Goal: Information Seeking & Learning: Find specific fact

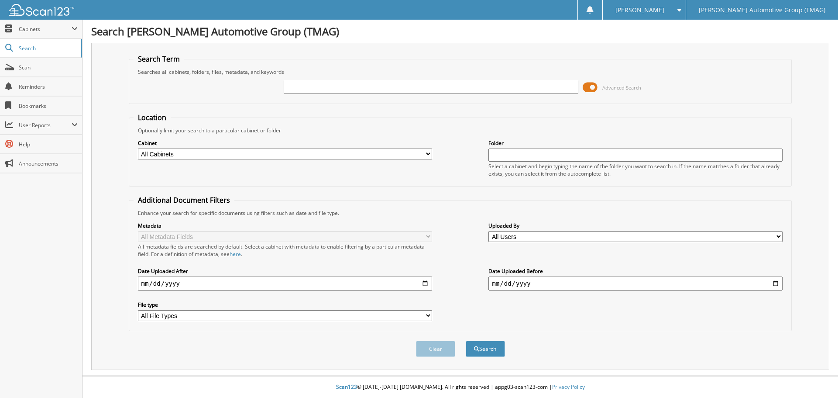
click at [294, 86] on input "text" at bounding box center [431, 87] width 294 height 13
type input "h25291"
click at [466, 340] on button "Search" at bounding box center [485, 348] width 39 height 16
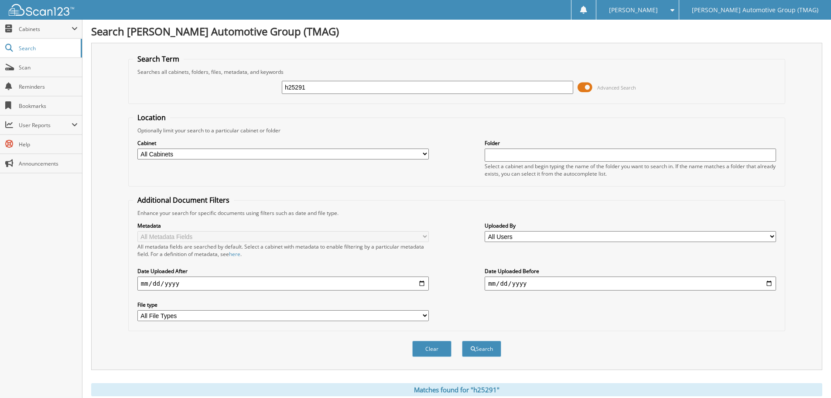
scroll to position [218, 0]
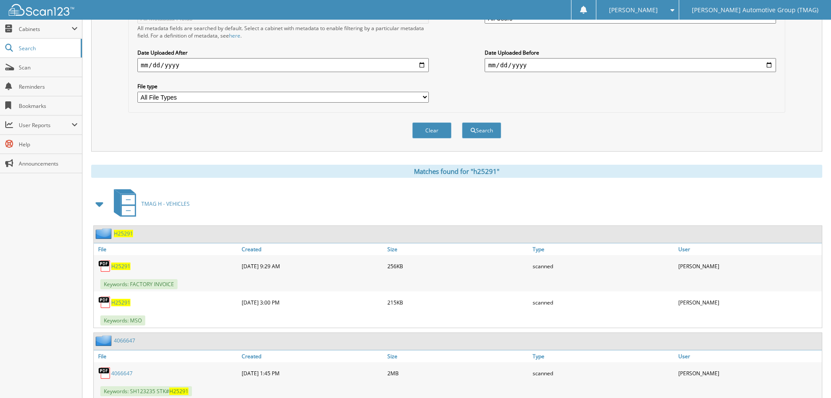
click at [125, 233] on span "H25291" at bounding box center [123, 233] width 19 height 7
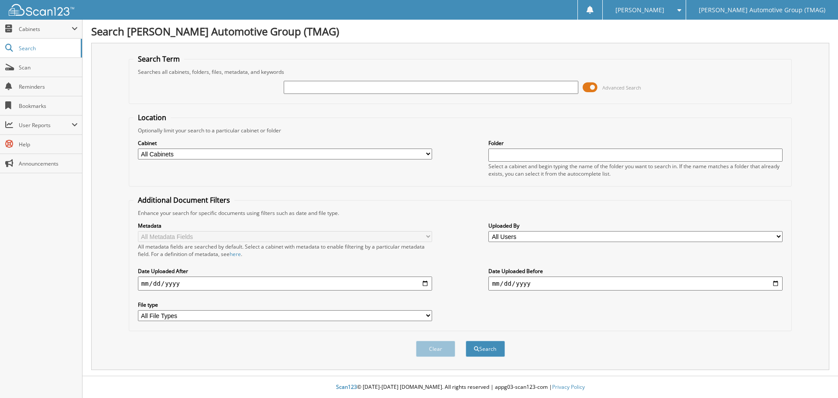
click at [299, 89] on input "text" at bounding box center [431, 87] width 294 height 13
type input "h25488"
click at [466, 340] on button "Search" at bounding box center [485, 348] width 39 height 16
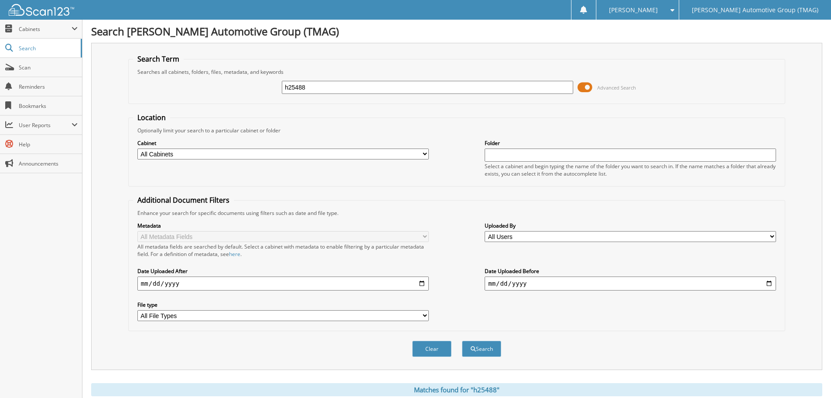
scroll to position [175, 0]
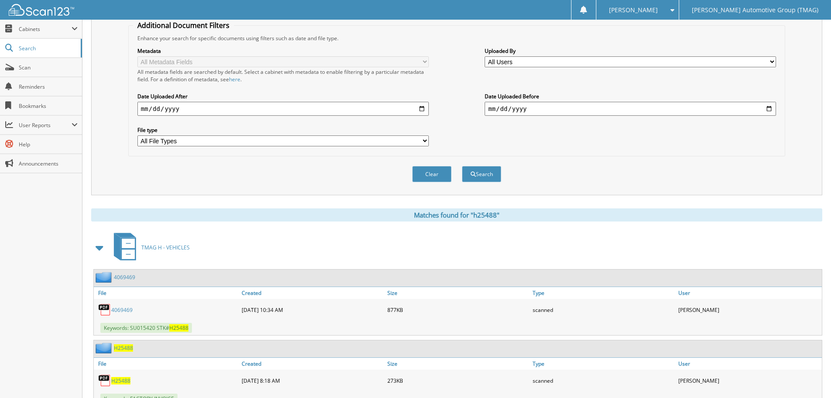
click at [129, 345] on span "H25488" at bounding box center [123, 347] width 19 height 7
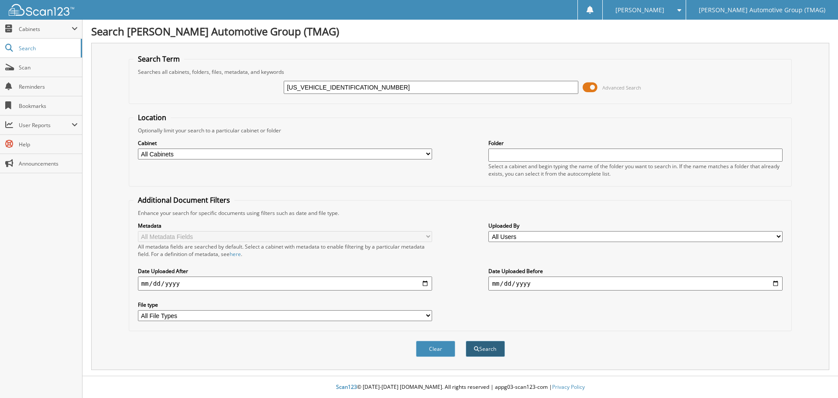
type input "KM8R7DGE8SU892713"
click at [488, 351] on button "Search" at bounding box center [485, 348] width 39 height 16
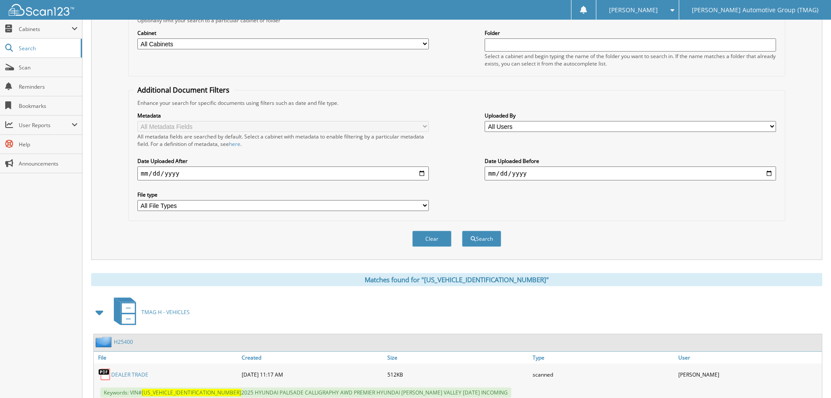
scroll to position [95, 0]
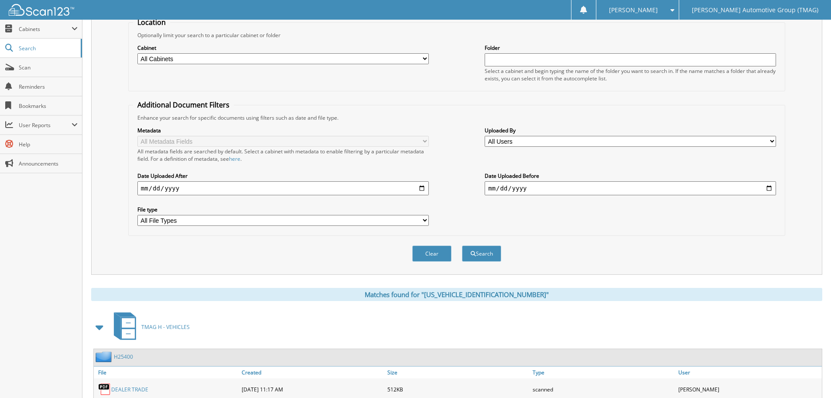
click at [130, 356] on link "H25400" at bounding box center [123, 356] width 19 height 7
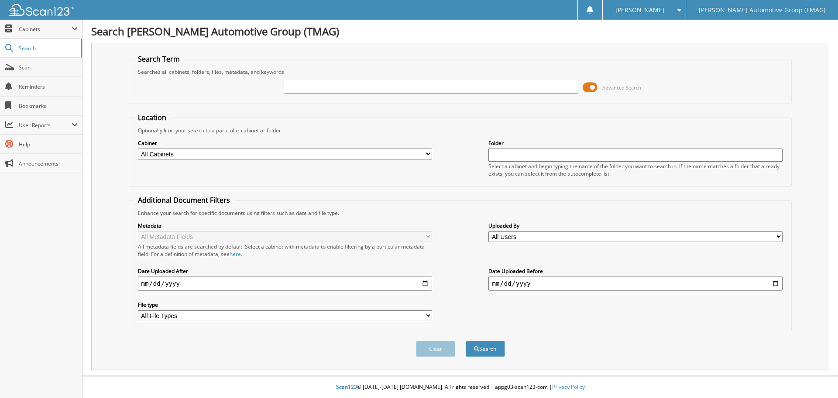
click at [299, 87] on input "text" at bounding box center [431, 87] width 294 height 13
type input "h25488"
click at [466, 340] on button "Search" at bounding box center [485, 348] width 39 height 16
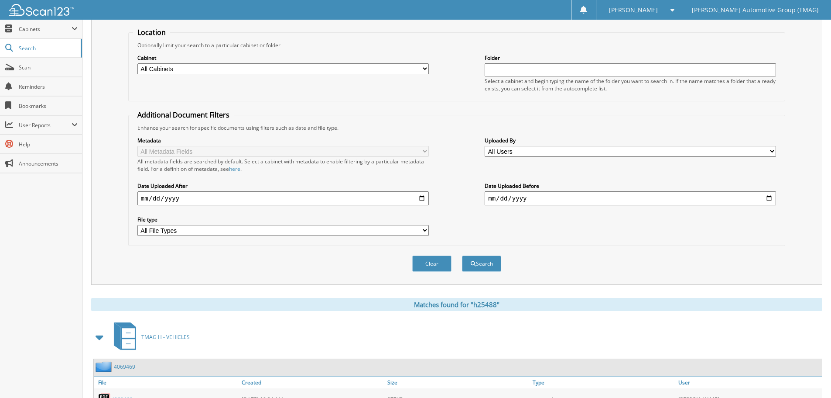
scroll to position [175, 0]
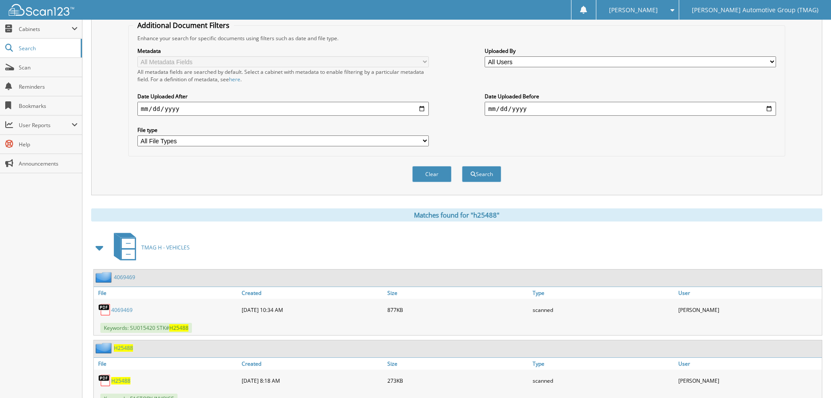
click at [123, 347] on span "H25488" at bounding box center [123, 347] width 19 height 7
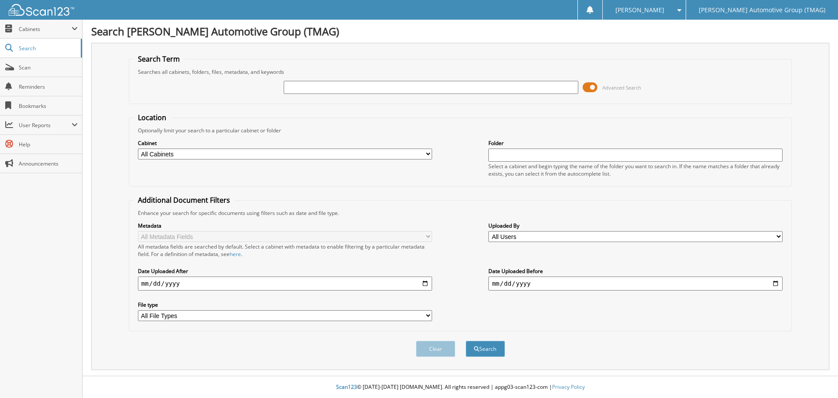
click at [293, 86] on input "text" at bounding box center [431, 87] width 294 height 13
type input "f25565"
click at [466, 340] on button "Search" at bounding box center [485, 348] width 39 height 16
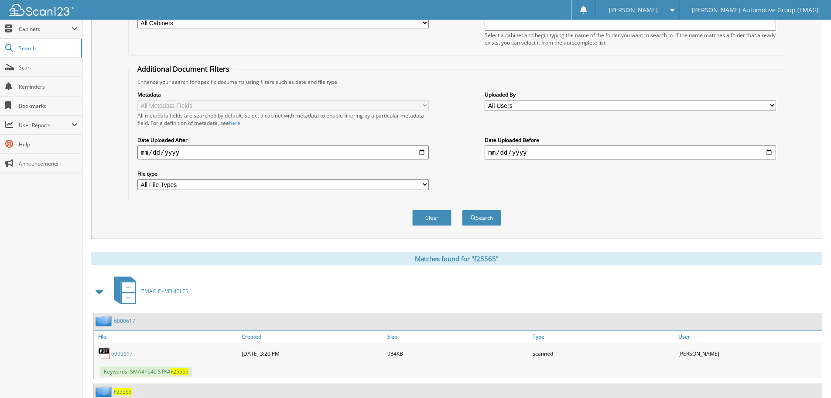
scroll to position [209, 0]
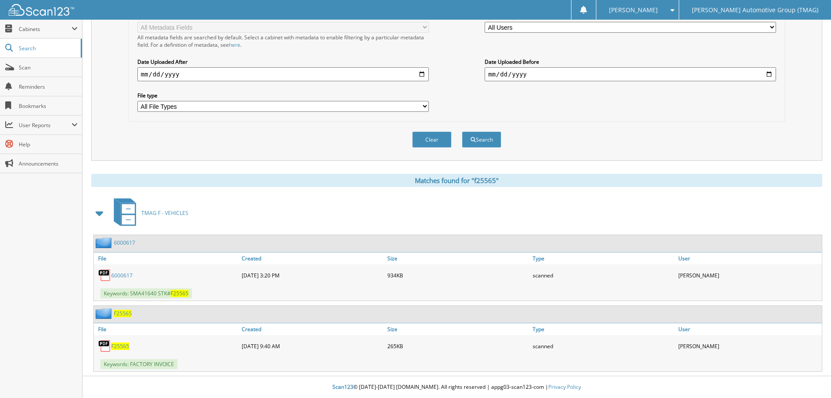
click at [123, 312] on span "F25565" at bounding box center [123, 312] width 18 height 7
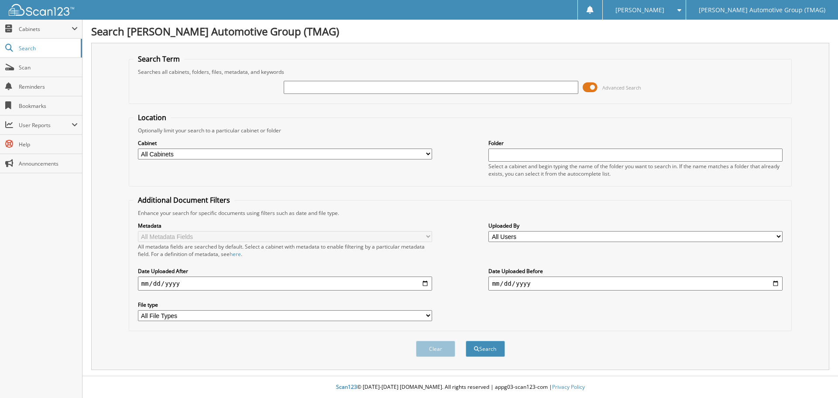
click at [292, 86] on input "text" at bounding box center [431, 87] width 294 height 13
type input "F25587"
click at [466, 340] on button "Search" at bounding box center [485, 348] width 39 height 16
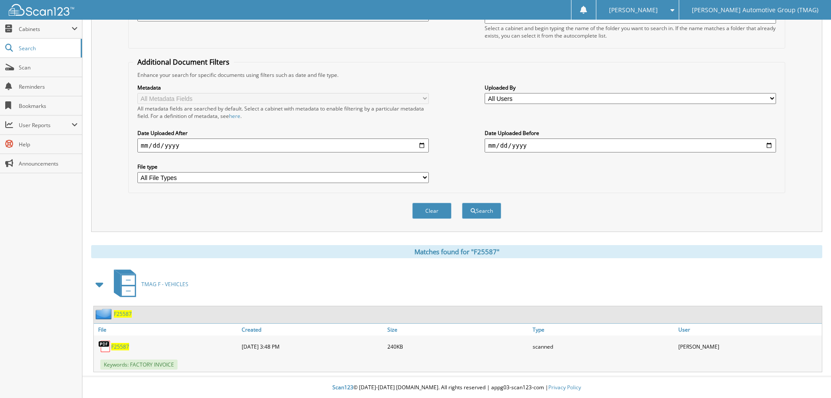
scroll to position [139, 0]
click at [125, 315] on span "F25587" at bounding box center [123, 312] width 18 height 7
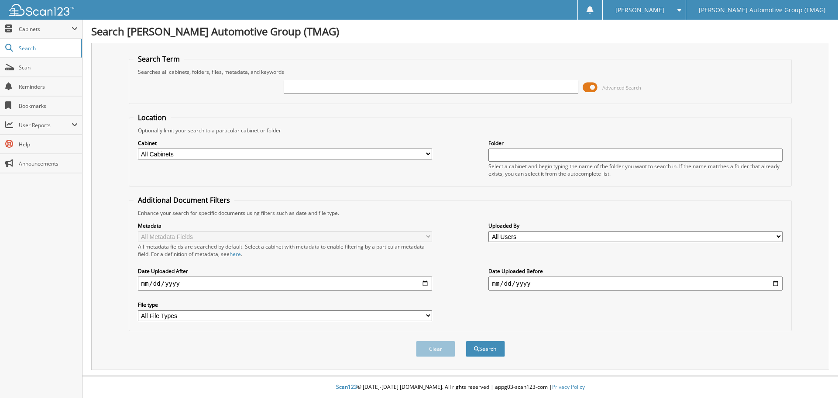
click at [328, 87] on input "text" at bounding box center [431, 87] width 294 height 13
type input "f25594"
click at [466, 340] on button "Search" at bounding box center [485, 348] width 39 height 16
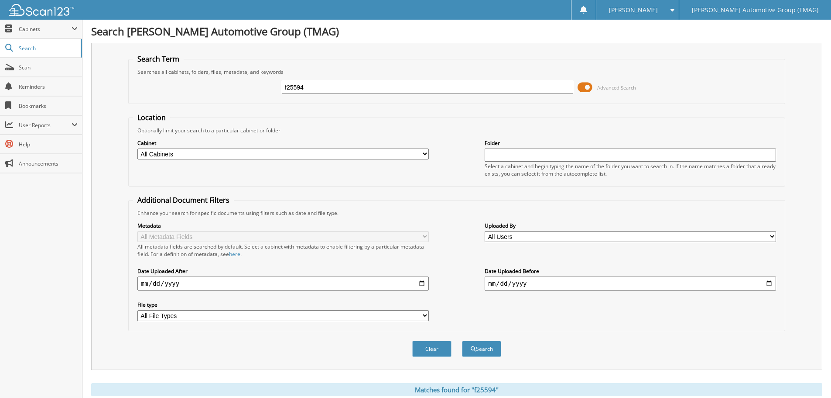
scroll to position [209, 0]
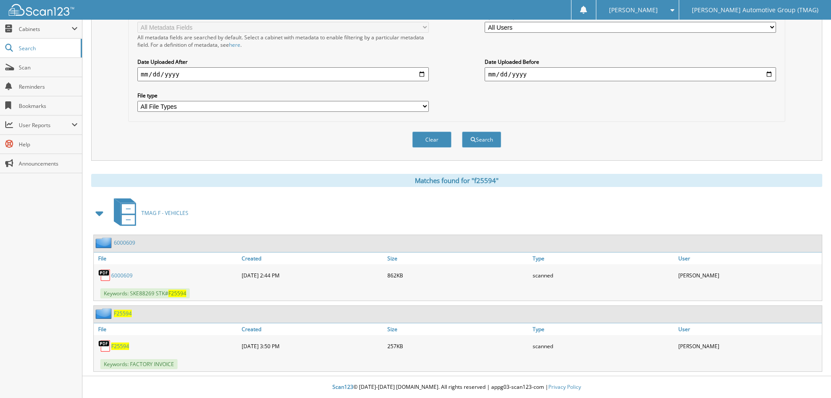
click at [123, 313] on span "F25594" at bounding box center [123, 312] width 18 height 7
